Goal: Check status

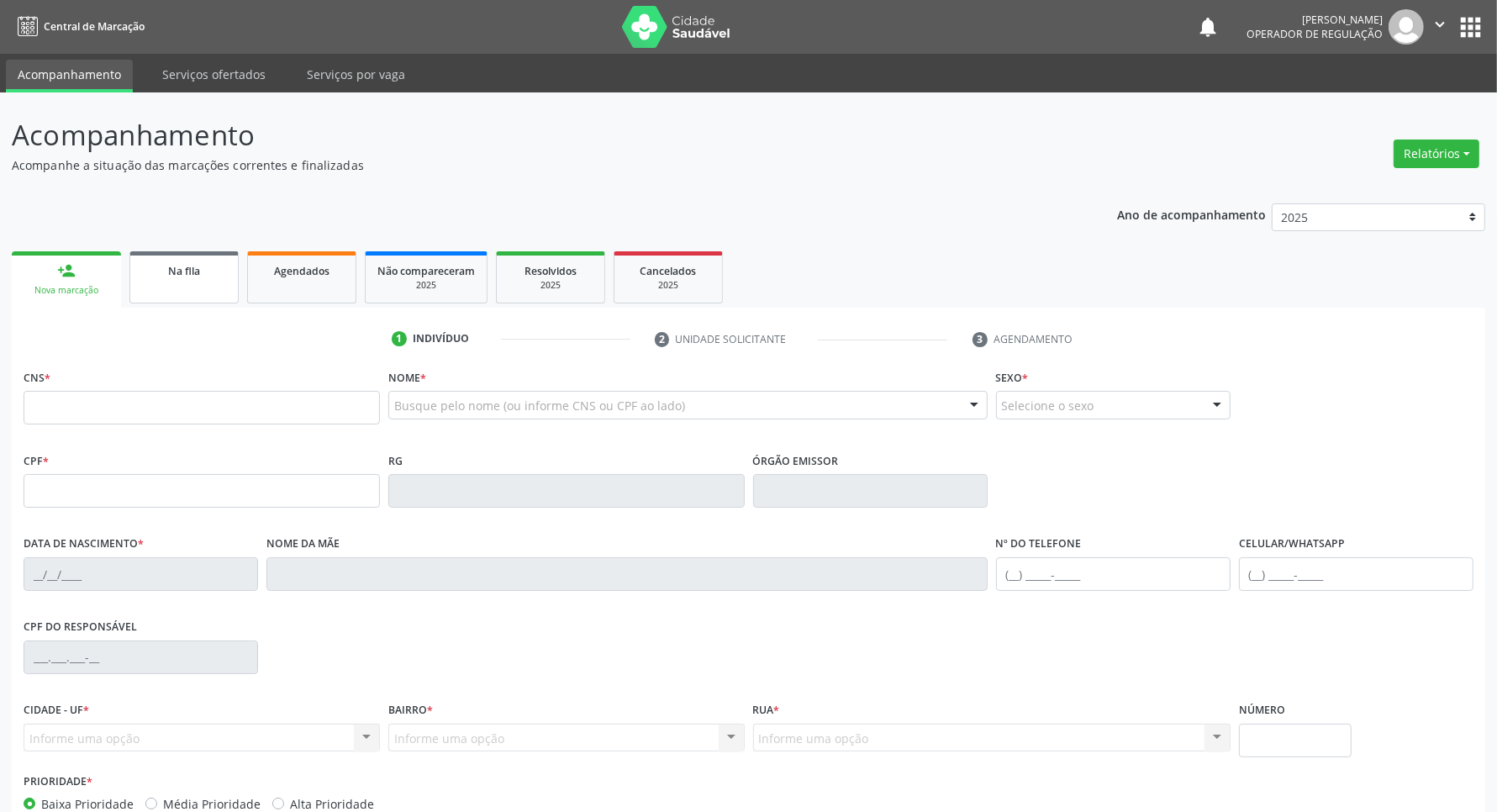
click at [216, 269] on div "Na fila" at bounding box center [183, 270] width 84 height 17
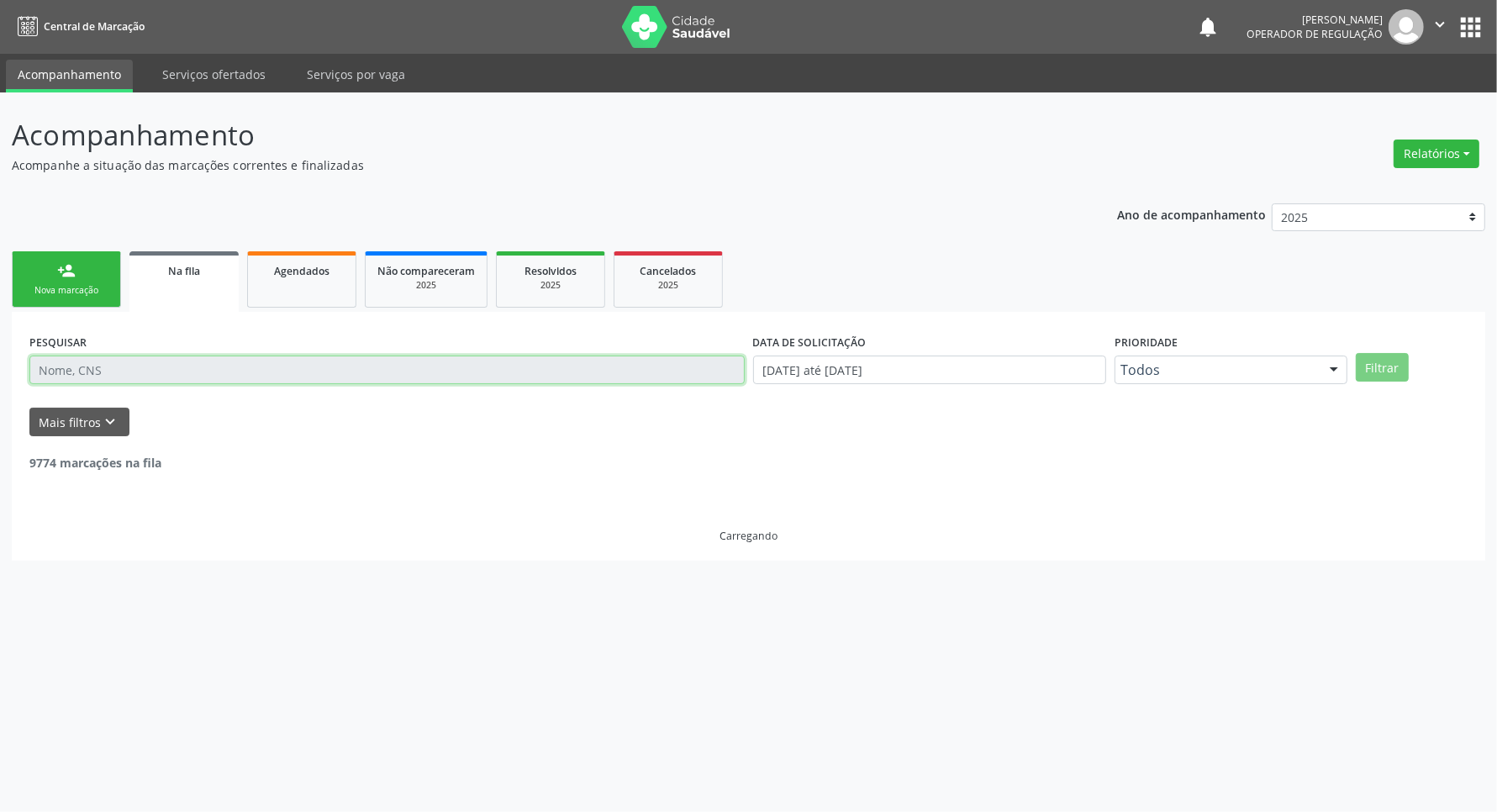
drag, startPoint x: 183, startPoint y: 378, endPoint x: 215, endPoint y: 349, distance: 43.2
click at [183, 378] on input "text" at bounding box center [387, 369] width 715 height 29
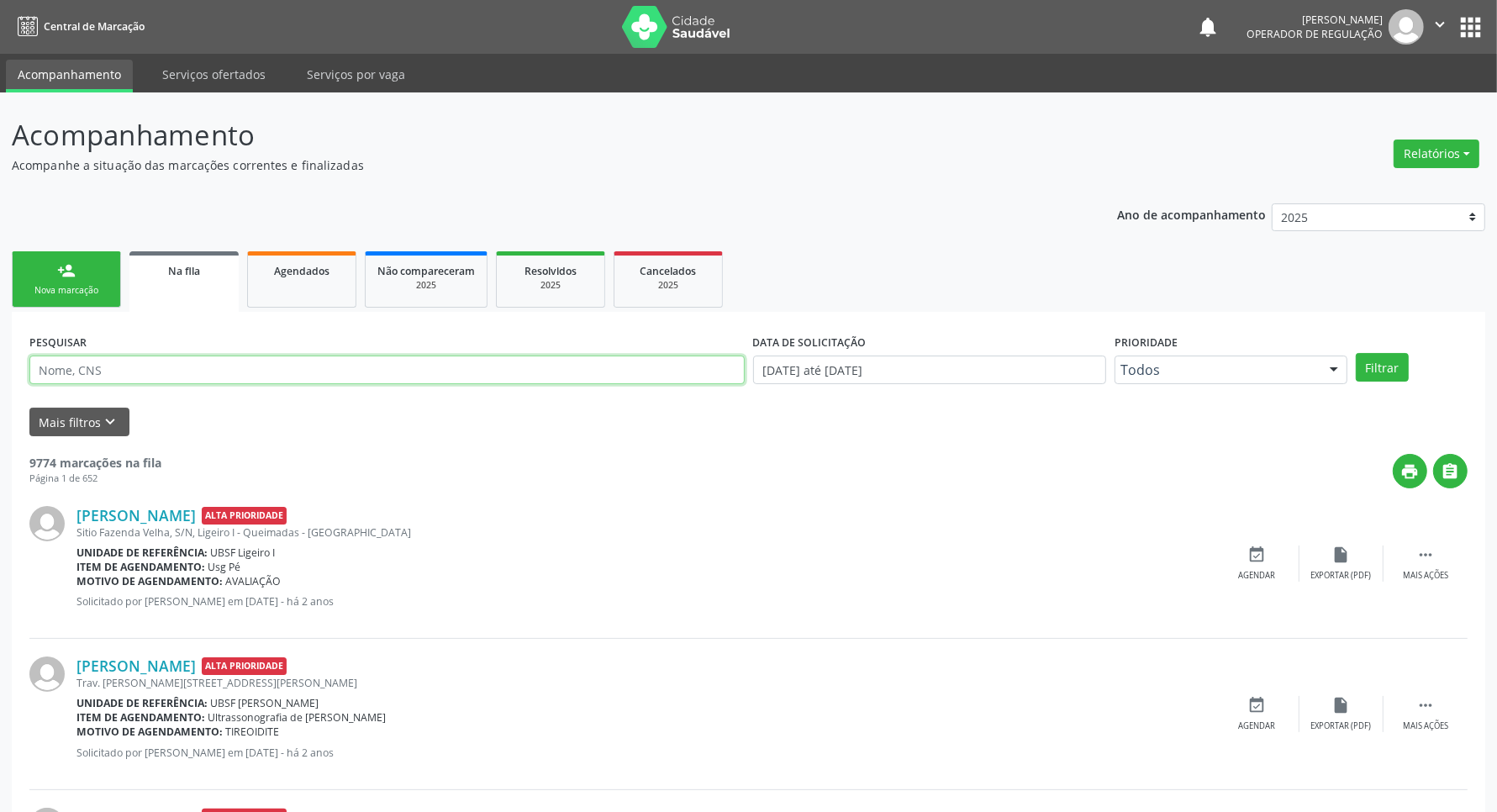
click at [220, 356] on input "text" at bounding box center [387, 369] width 715 height 29
type input "edileuza [PERSON_NAME]"
click at [1355, 353] on button "Filtrar" at bounding box center [1381, 367] width 53 height 29
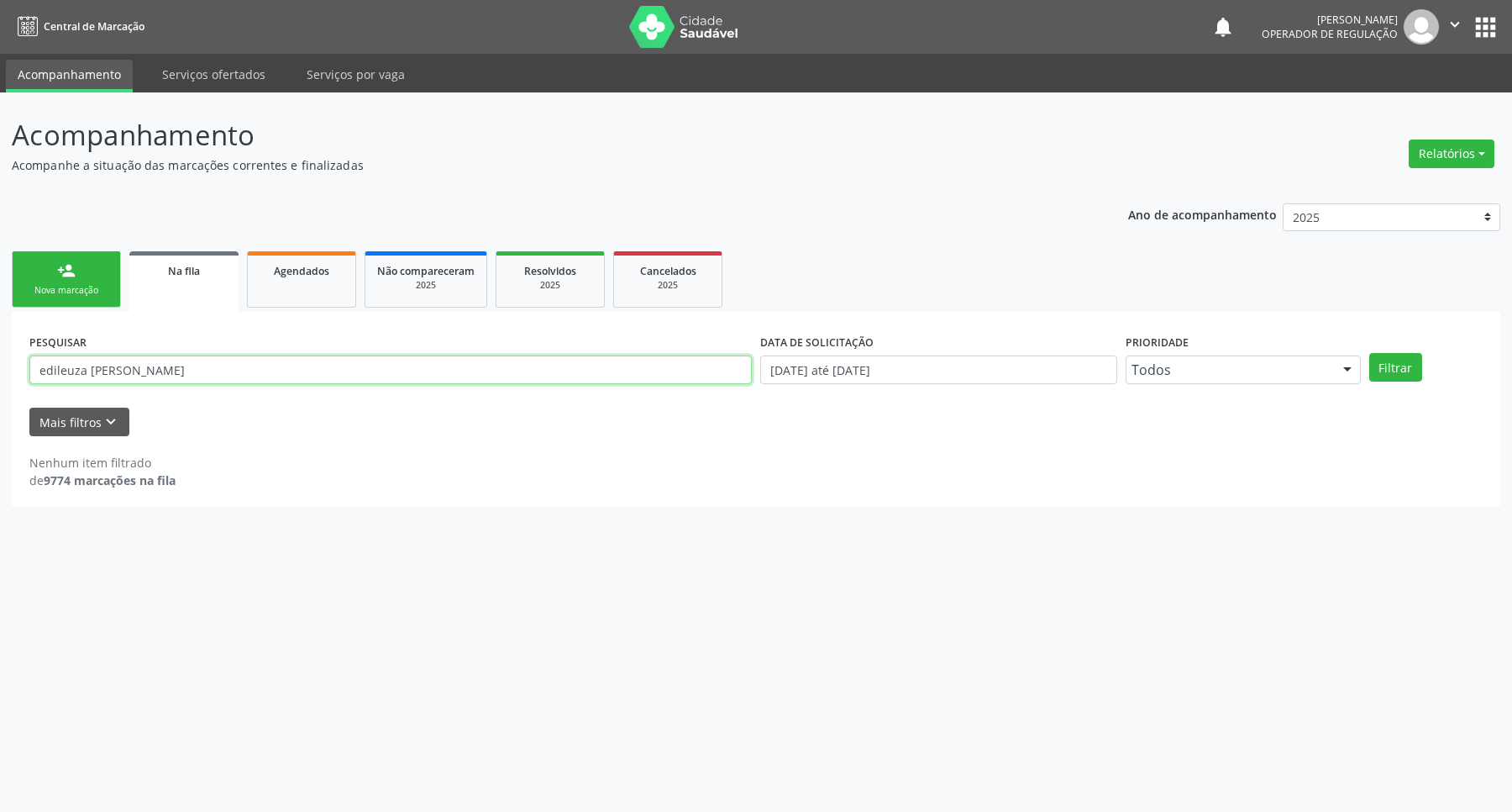
click at [161, 371] on input "edileuza [PERSON_NAME]" at bounding box center [390, 369] width 722 height 29
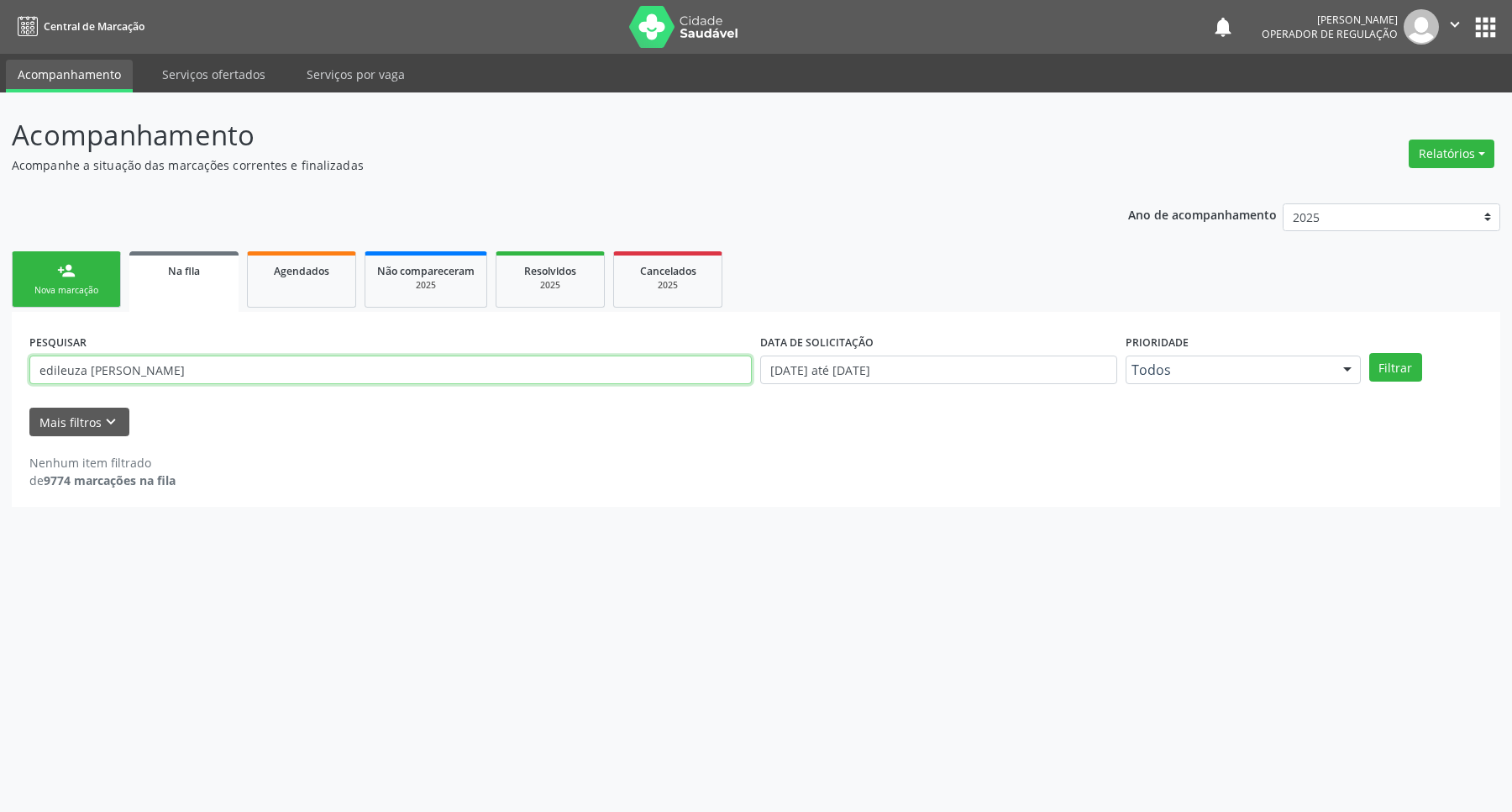
click at [161, 371] on input "edileuza [PERSON_NAME]" at bounding box center [390, 369] width 722 height 29
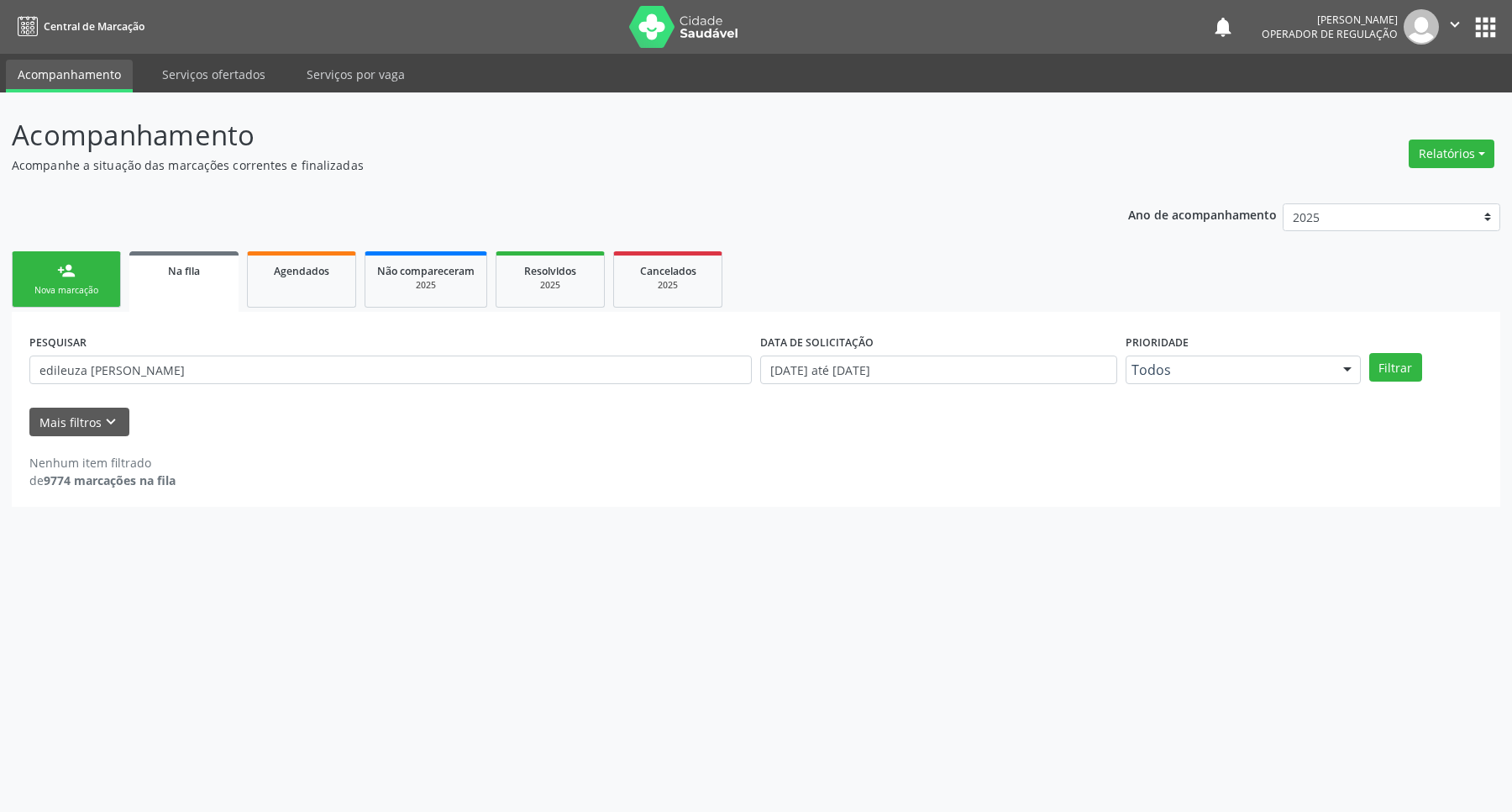
click at [1510, 0] on nav "Central de Marcação notifications [PERSON_NAME] Operador de regulação  Configu…" at bounding box center [756, 27] width 1512 height 54
click at [1500, 21] on button "apps" at bounding box center [1486, 28] width 30 height 30
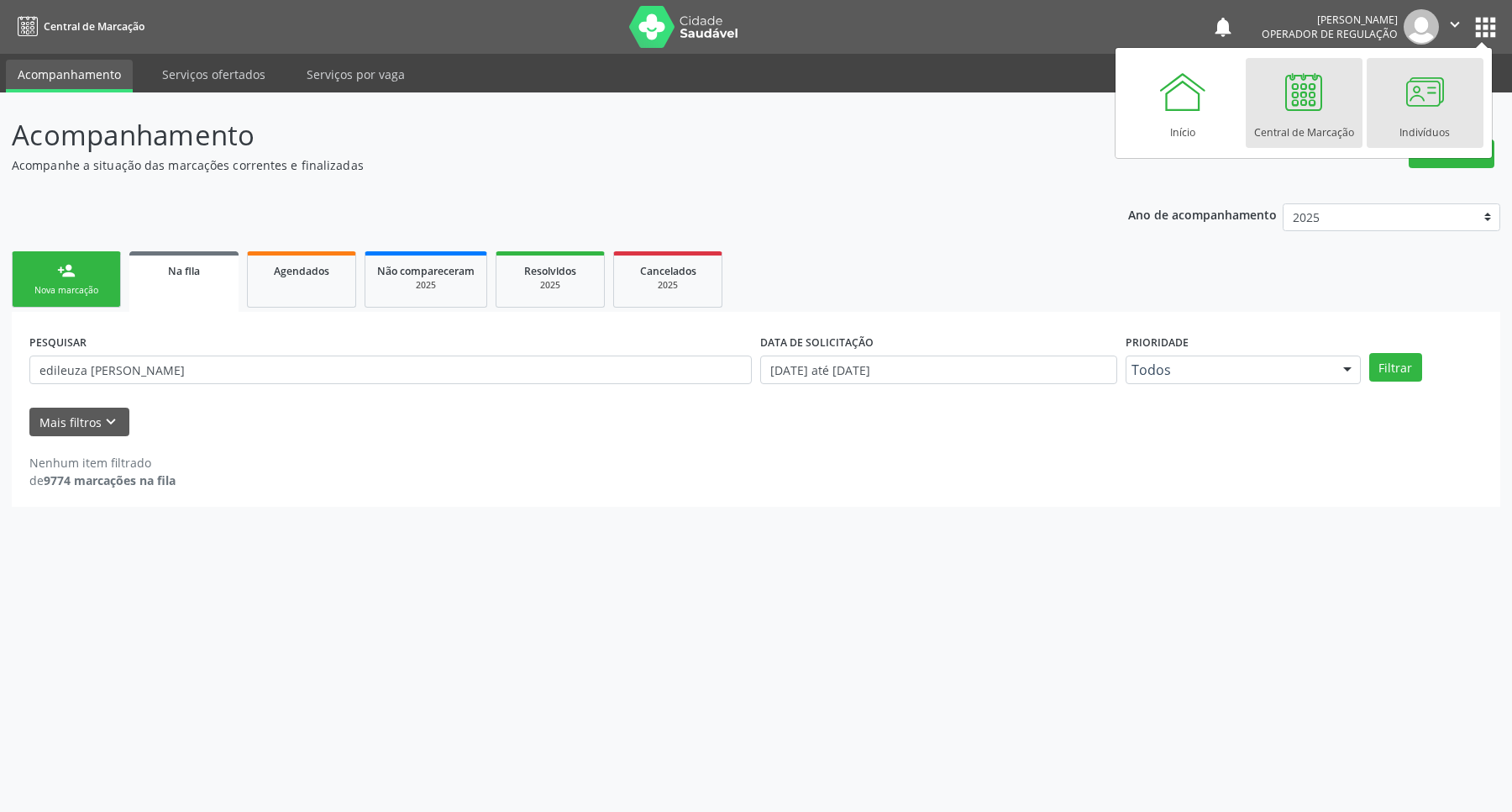
click at [1459, 77] on link "Indivíduos" at bounding box center [1425, 103] width 116 height 90
